Goal: Task Accomplishment & Management: Complete application form

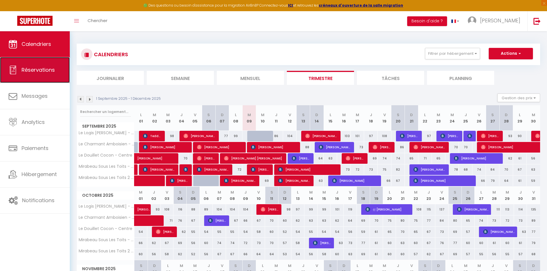
click at [40, 74] on link "Réservations" at bounding box center [35, 70] width 70 height 26
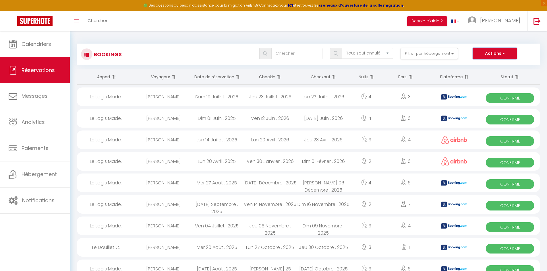
click at [489, 53] on button "Actions" at bounding box center [495, 53] width 44 height 11
click at [486, 63] on link "Nouvelle Réservation" at bounding box center [485, 65] width 61 height 7
select select
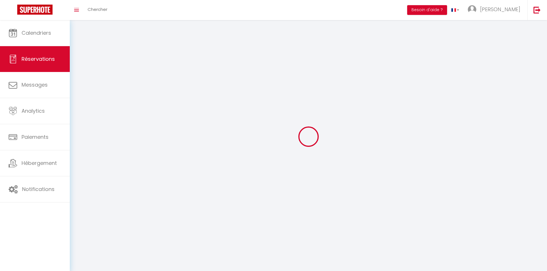
select select
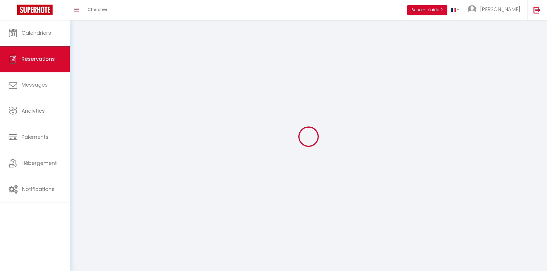
select select
checkbox input "false"
select select
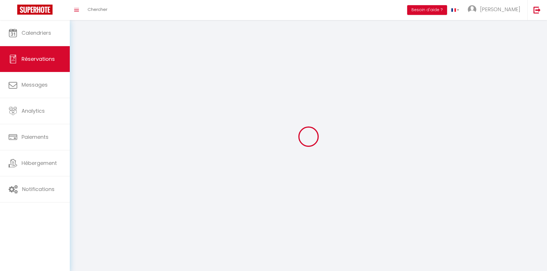
select select
checkbox input "false"
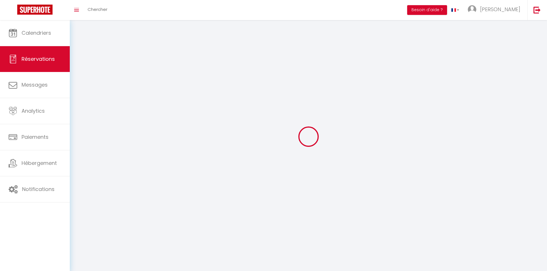
select select
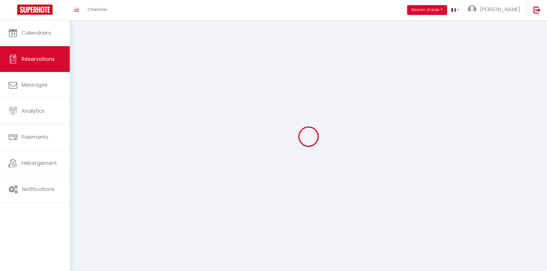
checkbox input "false"
select select
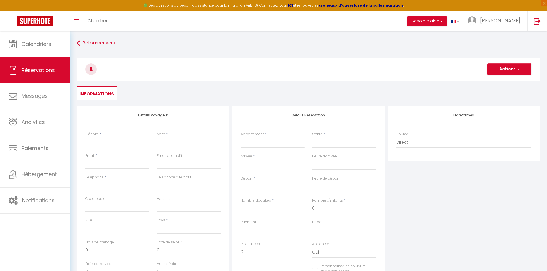
select select
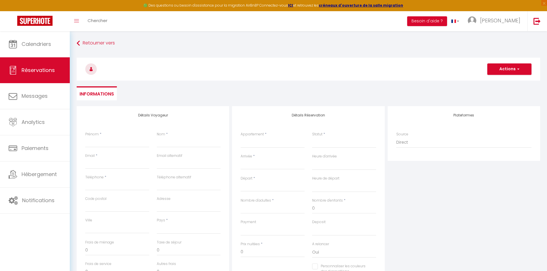
checkbox input "false"
select select
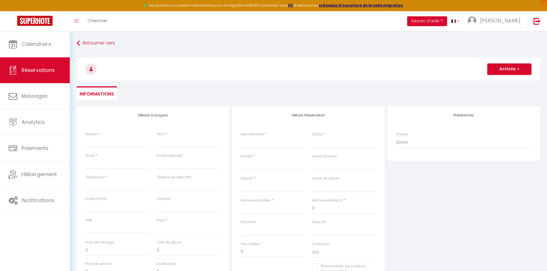
select select
checkbox input "false"
select select
click at [109, 132] on div "Prénom *" at bounding box center [117, 140] width 64 height 16
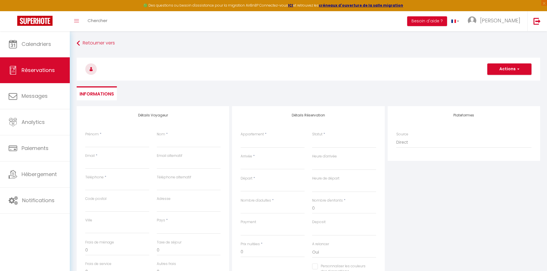
click at [104, 134] on div "Prénom *" at bounding box center [117, 140] width 64 height 16
click at [96, 136] on label "Prénom" at bounding box center [91, 134] width 13 height 5
click at [96, 137] on input "Prénom" at bounding box center [117, 142] width 64 height 10
type input "T"
select select
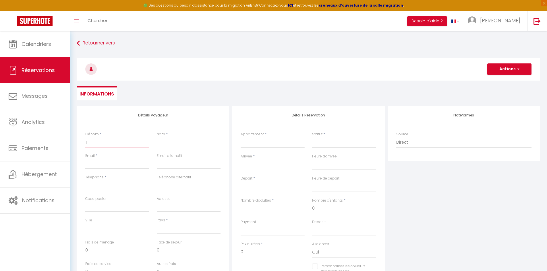
select select
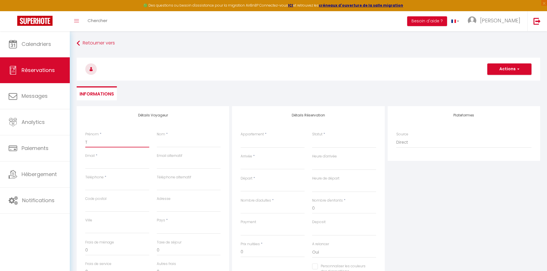
select select
checkbox input "false"
type input "Te"
select select
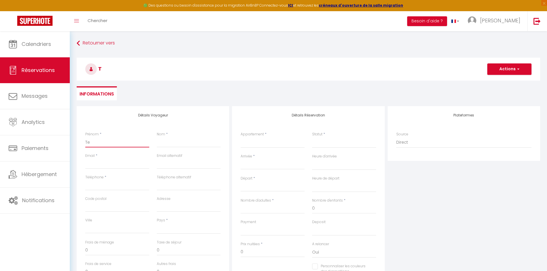
select select
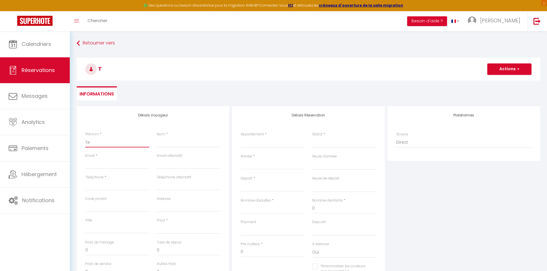
checkbox input "false"
type input "[PERSON_NAME]"
select select
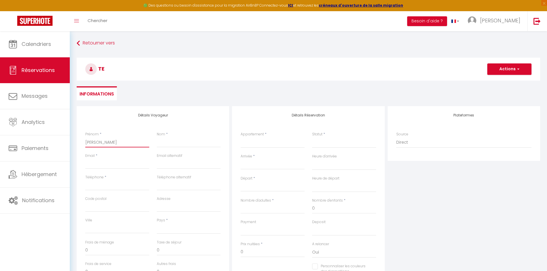
select select
checkbox input "false"
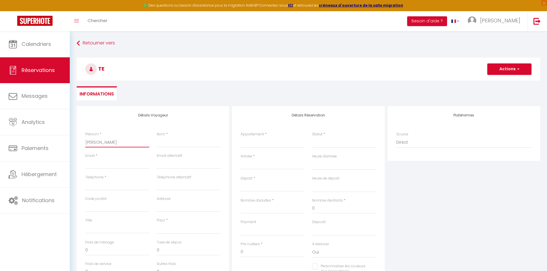
type input "[PERSON_NAME]"
select select
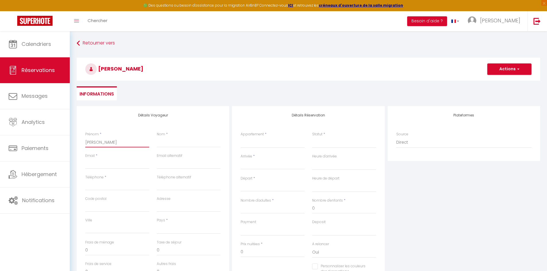
select select
checkbox input "false"
type input "Teddy"
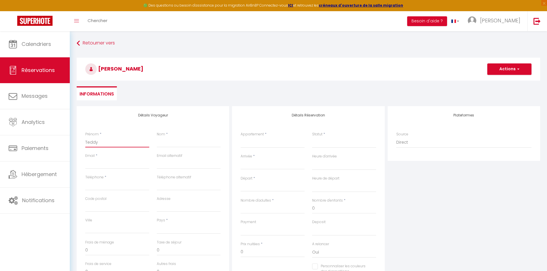
select select
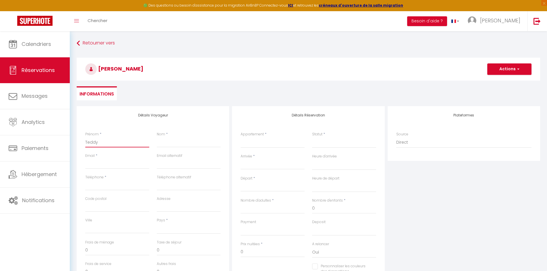
select select
checkbox input "false"
type input "Teddy"
click at [165, 142] on input "Nom" at bounding box center [189, 142] width 64 height 10
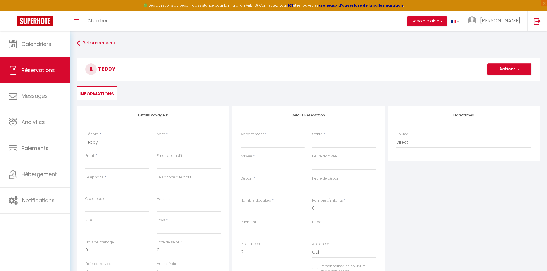
paste input "Le Heurt"
type input "Le Heurt"
select select
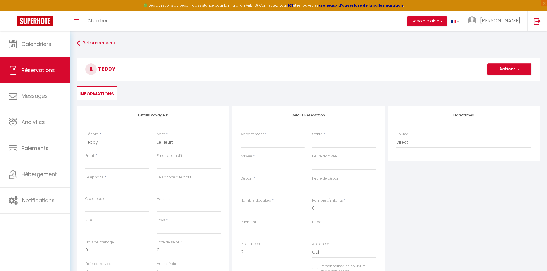
select select
checkbox input "false"
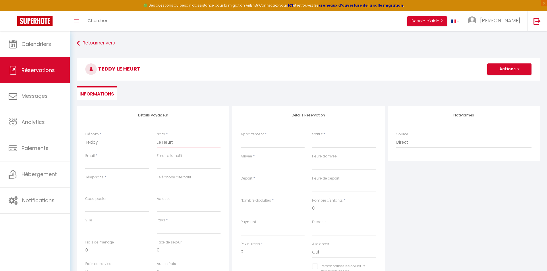
type input "Le Heurt"
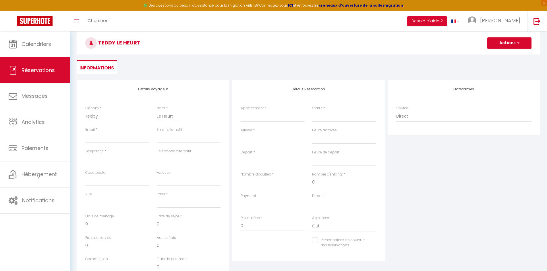
scroll to position [80, 0]
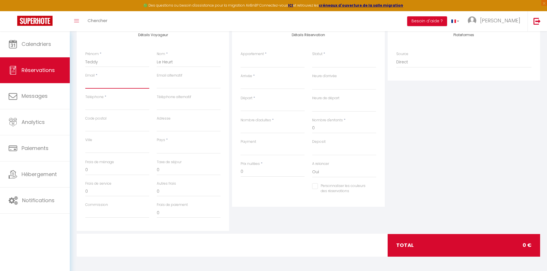
click at [98, 86] on input "Email client" at bounding box center [117, 83] width 64 height 10
type input "t"
select select
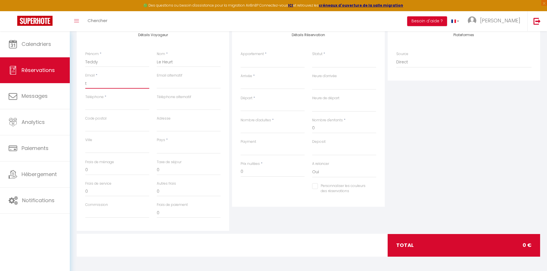
select select
checkbox input "false"
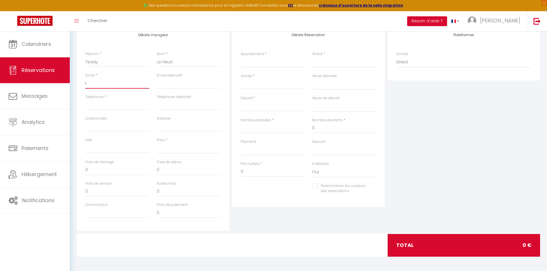
type input "te"
select select
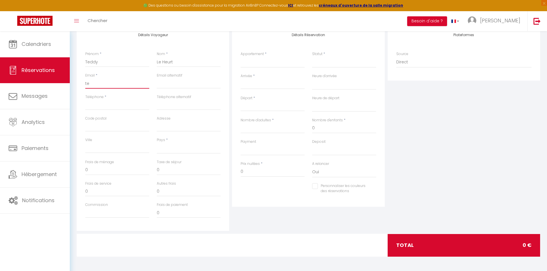
select select
checkbox input "false"
type input "[PERSON_NAME]"
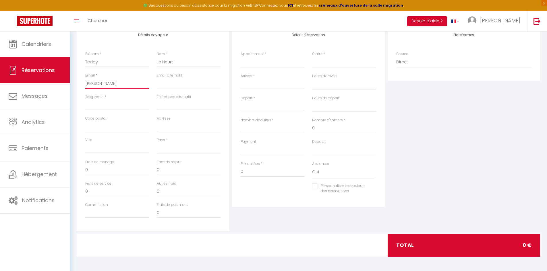
select select
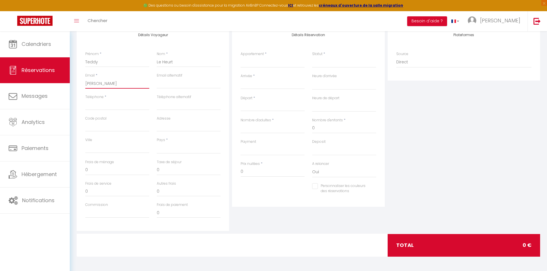
select select
checkbox input "false"
type input "[PERSON_NAME]"
select select
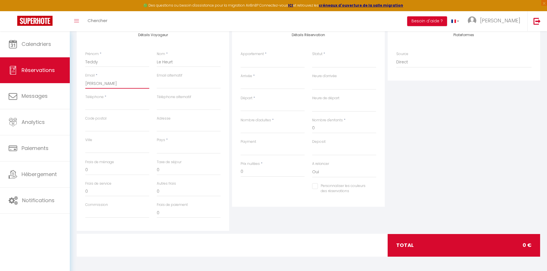
select select
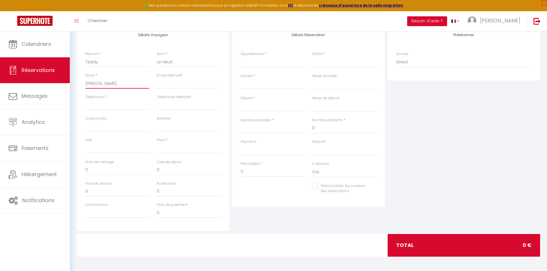
select select
checkbox input "false"
type input "teddy"
select select
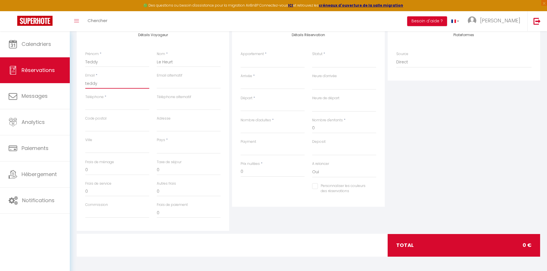
select select
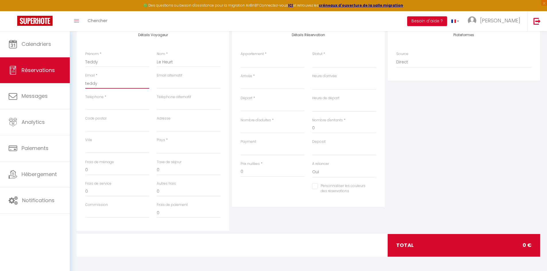
checkbox input "false"
type input "teddyl"
select select
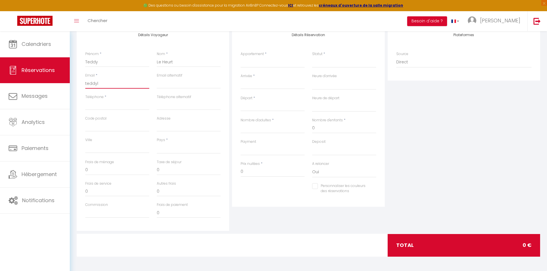
select select
checkbox input "false"
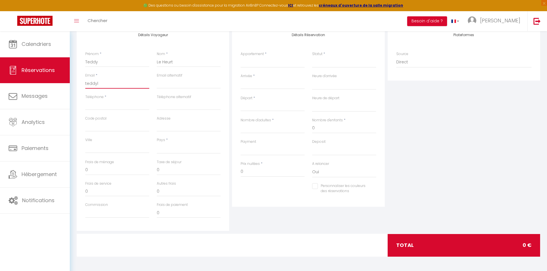
type input "teddyle"
select select
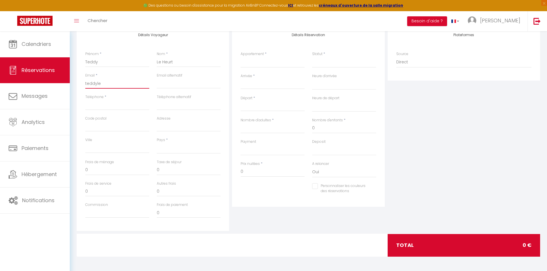
select select
checkbox input "false"
type input "teddyleh"
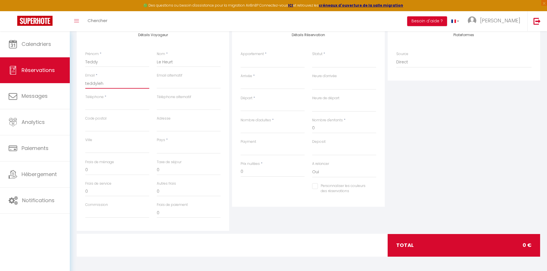
select select
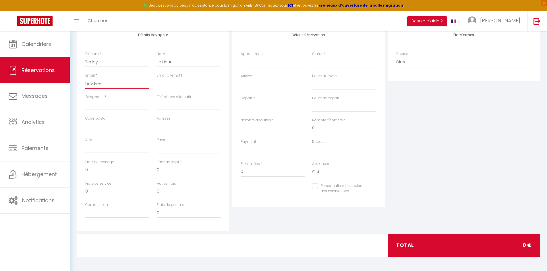
select select
checkbox input "false"
type input "teddylehe"
select select
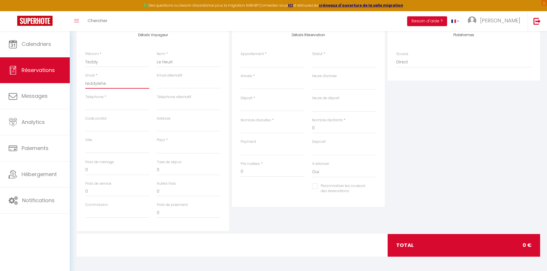
select select
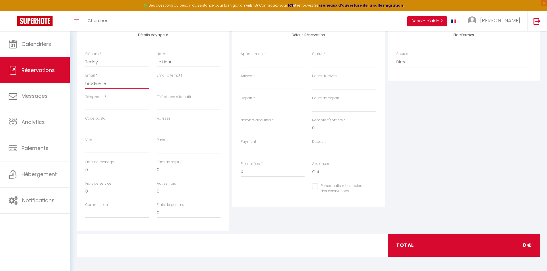
select select
checkbox input "false"
type input "teddyleheu"
select select
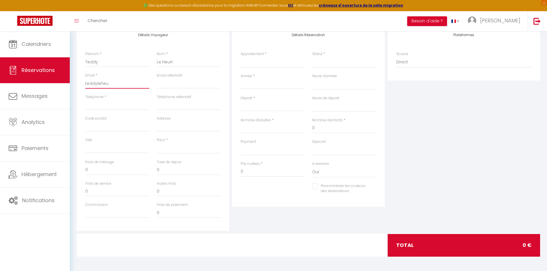
select select
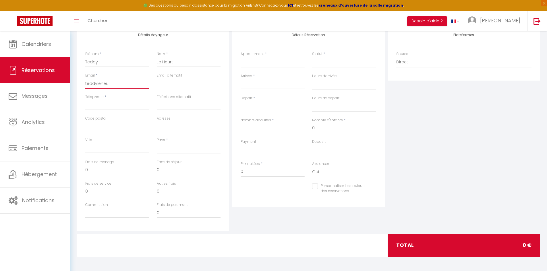
checkbox input "false"
type input "teddyleheur"
select select
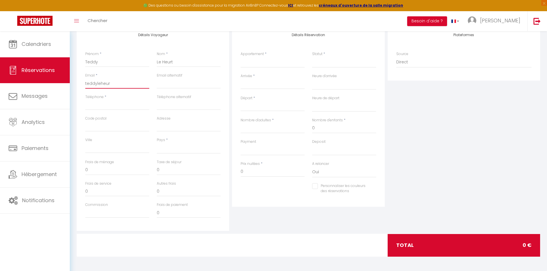
select select
checkbox input "false"
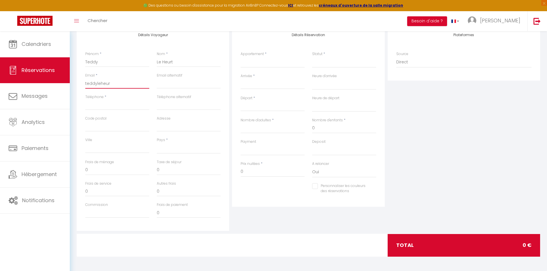
type input "teddyleheurt"
select select
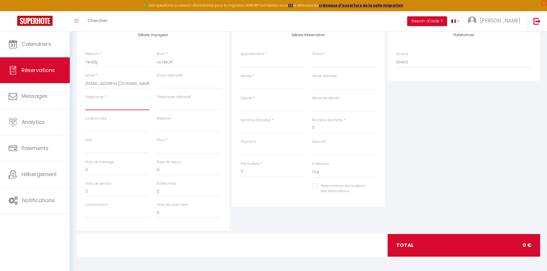
click at [99, 104] on input "Téléphone" at bounding box center [117, 105] width 64 height 10
click at [163, 146] on select "[GEOGRAPHIC_DATA] [GEOGRAPHIC_DATA] [GEOGRAPHIC_DATA] [GEOGRAPHIC_DATA] [GEOGRA…" at bounding box center [189, 148] width 64 height 11
click at [157, 143] on select "[GEOGRAPHIC_DATA] [GEOGRAPHIC_DATA] [GEOGRAPHIC_DATA] [GEOGRAPHIC_DATA] [GEOGRA…" at bounding box center [189, 148] width 64 height 11
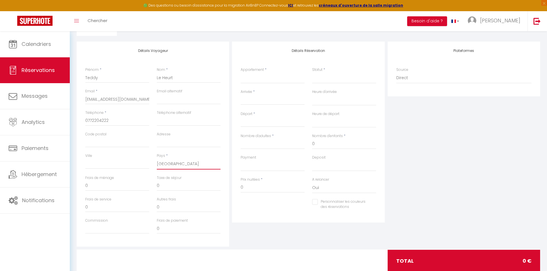
scroll to position [52, 0]
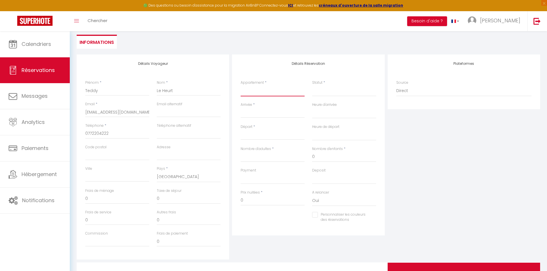
click at [267, 94] on select "Le Logis [PERSON_NAME] - Maison Cosy Le Charmant Amboisien - Centre Mirabeau So…" at bounding box center [273, 91] width 64 height 11
click at [241, 86] on select "Le Logis [PERSON_NAME] - Maison Cosy Le Charmant Amboisien - Centre Mirabeau So…" at bounding box center [273, 91] width 64 height 11
click at [320, 96] on div "Statut * Confirmé Non Confirmé Annulé Annulé par le voyageur No Show Request" at bounding box center [344, 91] width 72 height 22
click at [322, 94] on select "Confirmé Non Confirmé [PERSON_NAME] par le voyageur No Show Request" at bounding box center [344, 91] width 64 height 11
click at [312, 86] on select "Confirmé Non Confirmé [PERSON_NAME] par le voyageur No Show Request" at bounding box center [344, 91] width 64 height 11
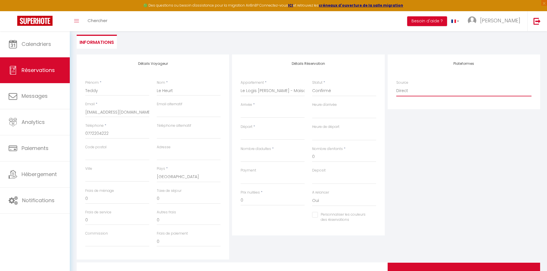
click at [401, 93] on select "Direct [DOMAIN_NAME] [DOMAIN_NAME] Chalet montagne Expedia Gite de [GEOGRAPHIC_…" at bounding box center [463, 91] width 135 height 11
click at [396, 86] on select "Direct [DOMAIN_NAME] [DOMAIN_NAME] Chalet montagne Expedia Gite de [GEOGRAPHIC_…" at bounding box center [463, 91] width 135 height 11
click at [263, 114] on input "Arrivée" at bounding box center [273, 113] width 64 height 7
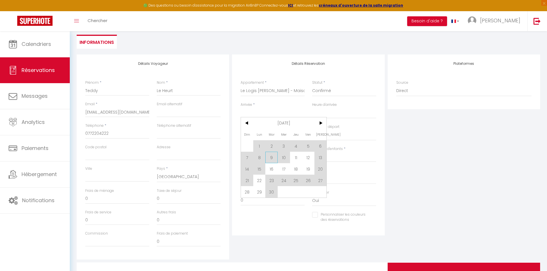
click at [271, 158] on span "9" at bounding box center [271, 157] width 12 height 11
click at [273, 157] on input "Nombre d'adultes" at bounding box center [273, 157] width 64 height 10
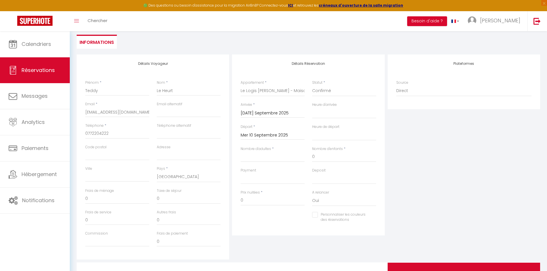
click at [282, 132] on input "Mer 10 Septembre 2025" at bounding box center [273, 135] width 64 height 7
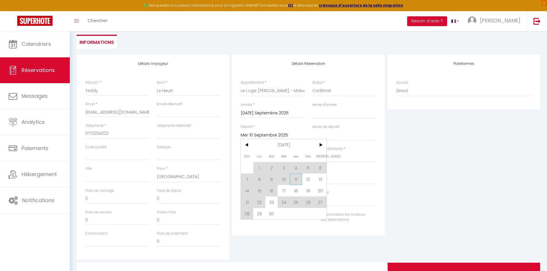
click at [295, 178] on span "11" at bounding box center [296, 179] width 12 height 11
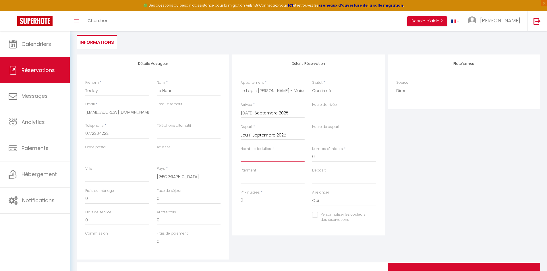
click at [277, 161] on input "Nombre d'adultes" at bounding box center [273, 157] width 64 height 10
click at [252, 200] on input "0" at bounding box center [273, 201] width 64 height 10
click at [392, 163] on div "Plateformes Source Direct [DOMAIN_NAME] [DOMAIN_NAME] Chalet montagne Expedia G…" at bounding box center [463, 157] width 155 height 205
click at [262, 200] on input "80" at bounding box center [273, 201] width 64 height 10
click at [378, 183] on div "Deposit OK KO" at bounding box center [344, 179] width 72 height 22
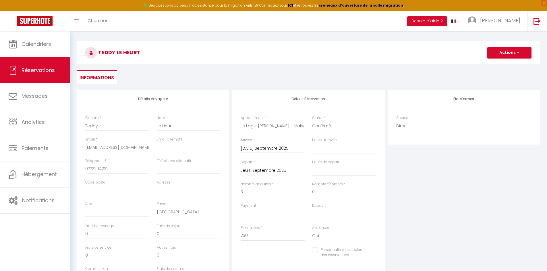
scroll to position [0, 0]
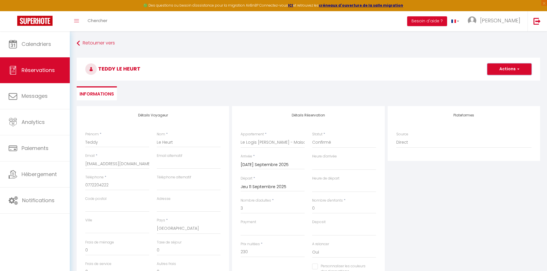
click at [503, 67] on button "Actions" at bounding box center [509, 68] width 44 height 11
click at [495, 80] on link "Enregistrer" at bounding box center [503, 81] width 45 height 7
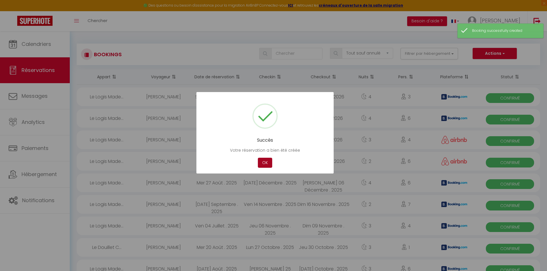
click at [266, 163] on button "OK" at bounding box center [265, 163] width 14 height 10
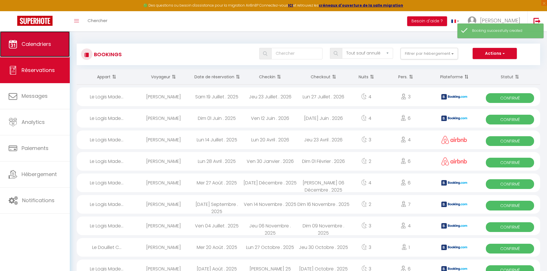
click at [45, 46] on span "Calendriers" at bounding box center [37, 43] width 30 height 7
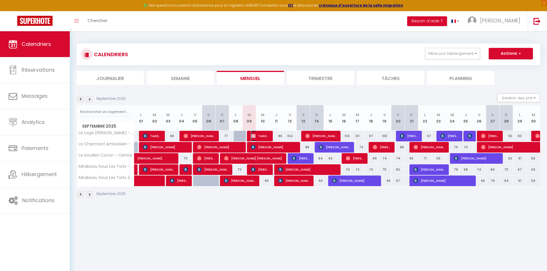
click at [265, 134] on span "Teddy Le Heurt" at bounding box center [260, 136] width 18 height 11
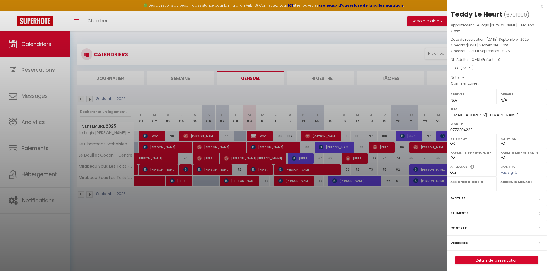
click at [263, 136] on div at bounding box center [273, 135] width 547 height 271
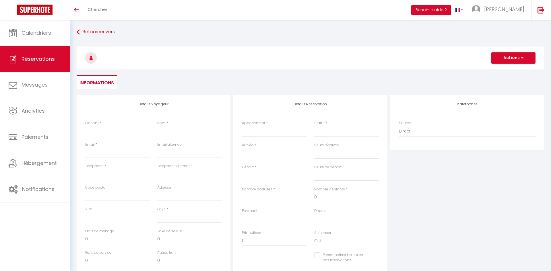
select select
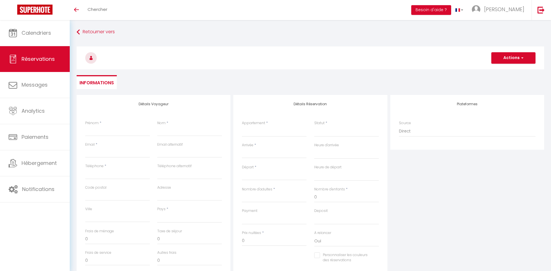
select select
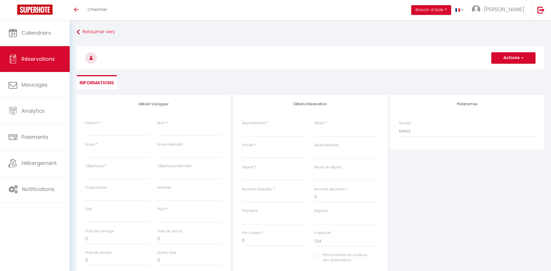
checkbox input "false"
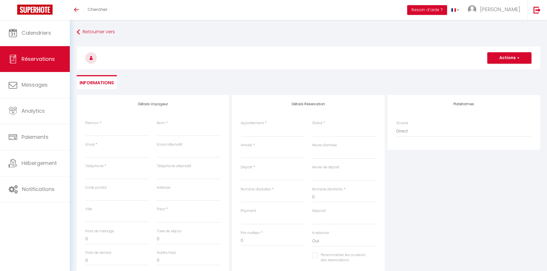
select select
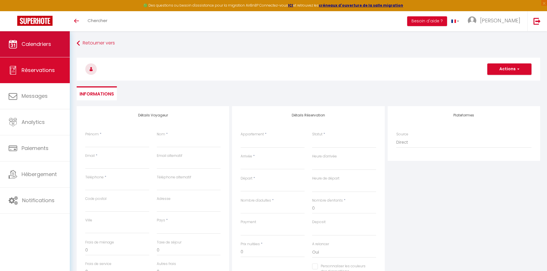
click at [32, 47] on span "Calendriers" at bounding box center [37, 43] width 30 height 7
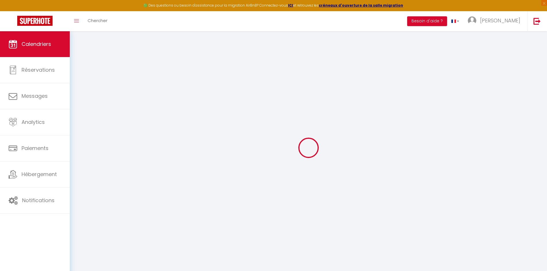
select select
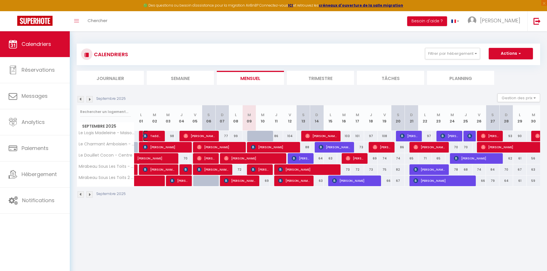
click at [153, 136] on span "Teddy Le Heurt" at bounding box center [152, 136] width 18 height 11
select select "OK"
select select "0"
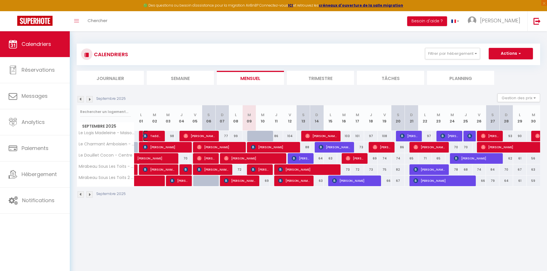
select select "1"
select select
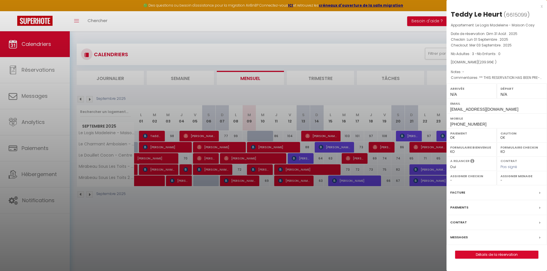
drag, startPoint x: 501, startPoint y: 13, endPoint x: 473, endPoint y: 13, distance: 28.7
click at [473, 13] on h2 "Teddy Le Heurt ( 6615099 )" at bounding box center [497, 15] width 92 height 10
copy div "Le Heurt"
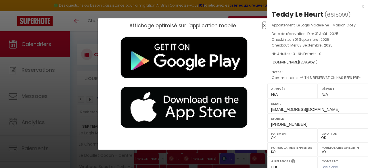
click at [264, 27] on span "×" at bounding box center [263, 25] width 3 height 7
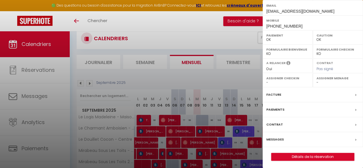
scroll to position [29, 0]
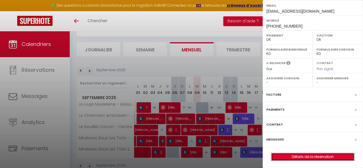
click at [300, 155] on link "Détails de la réservation" at bounding box center [313, 156] width 83 height 7
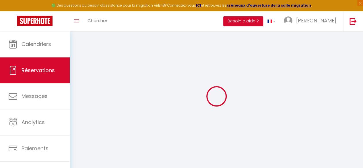
select select
checkbox input "false"
select select
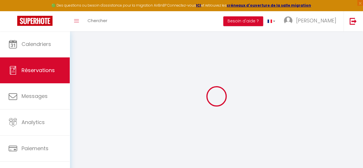
checkbox input "false"
select select
checkbox input "false"
type textarea "** THIS RESERVATION HAS BEEN PRE-PAID ** BOOKING NOTE : Payment charge is EUR 3…"
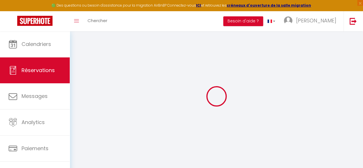
type input "85"
type input "7.38"
select select
checkbox input "false"
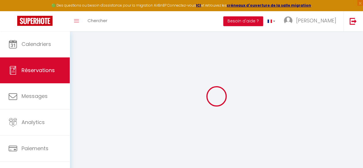
select select
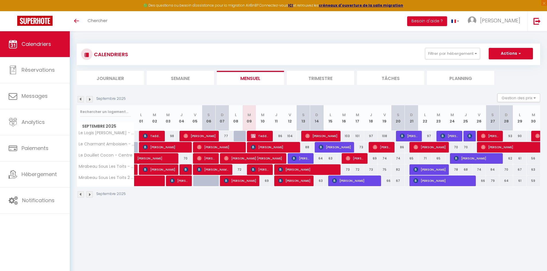
click at [301, 76] on li "Trimestre" at bounding box center [320, 78] width 67 height 14
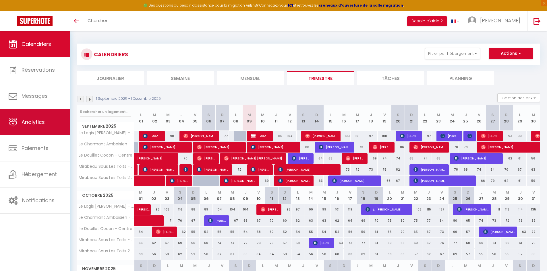
click at [34, 127] on link "Analytics" at bounding box center [35, 122] width 70 height 26
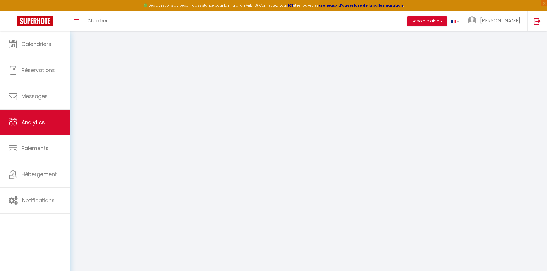
select select "2025"
select select "9"
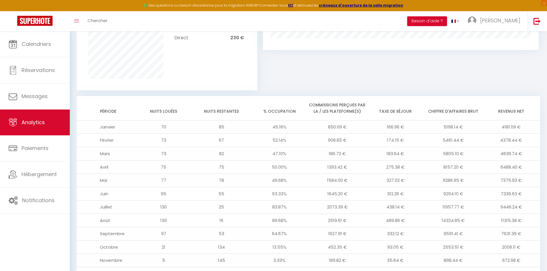
scroll to position [452, 0]
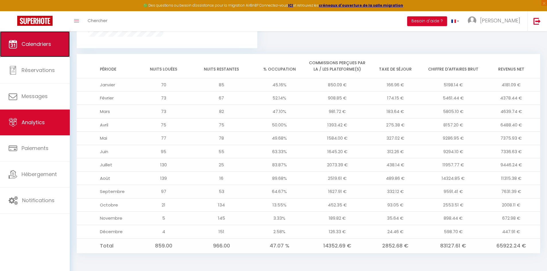
click at [28, 50] on link "Calendriers" at bounding box center [35, 44] width 70 height 26
